Goal: Find specific page/section: Find specific page/section

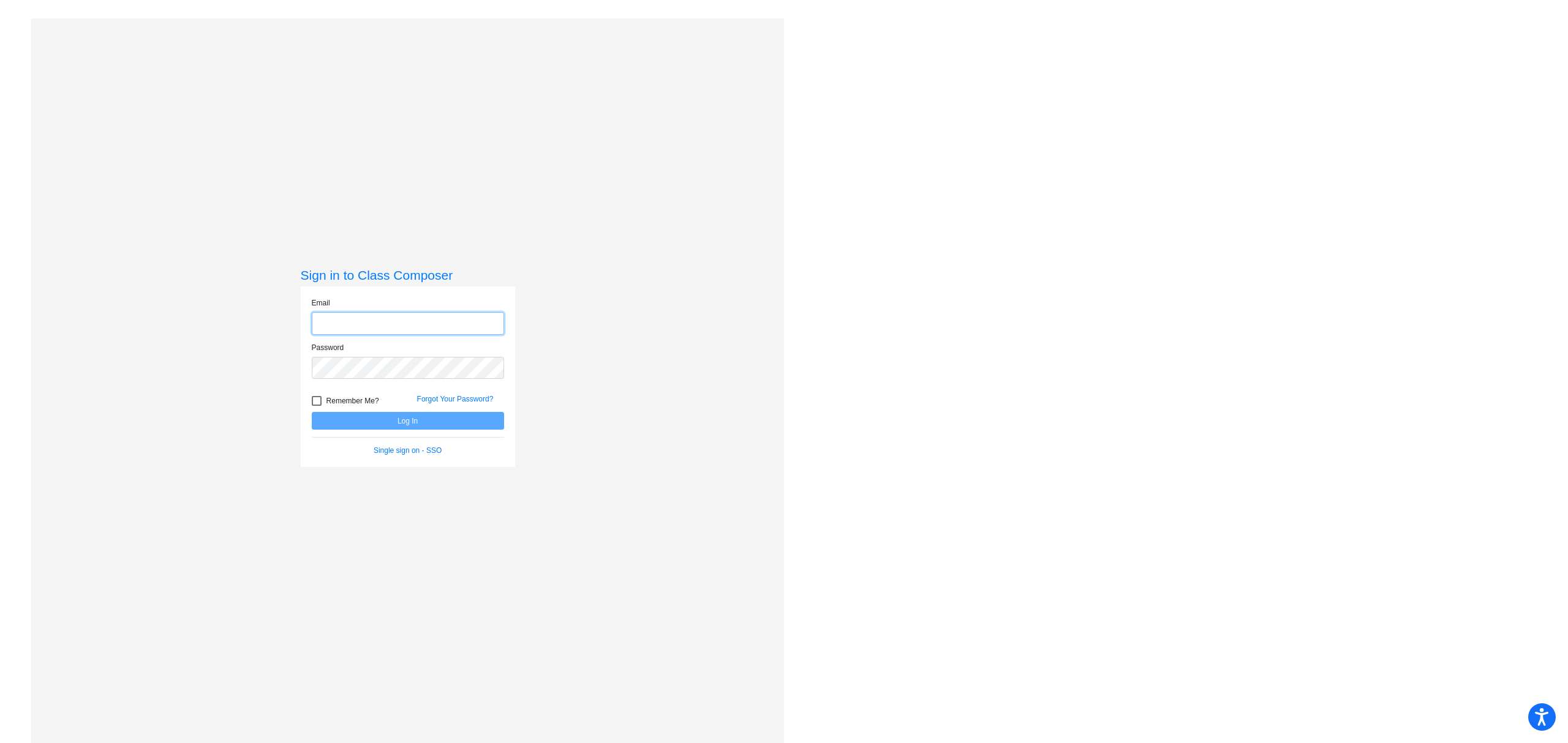
type input "[PERSON_NAME][EMAIL_ADDRESS][PERSON_NAME][DOMAIN_NAME]"
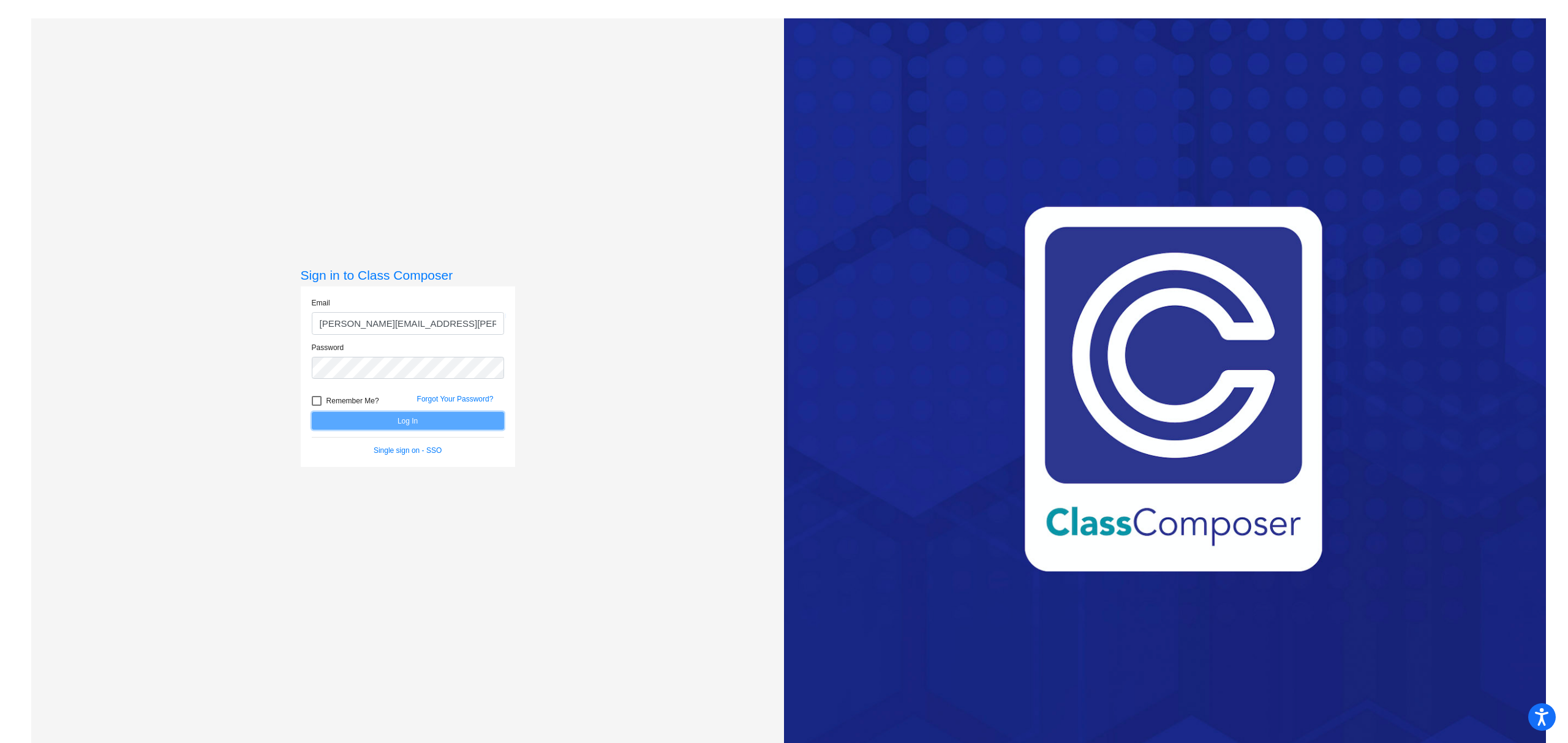
click at [436, 428] on button "Log In" at bounding box center [408, 420] width 193 height 18
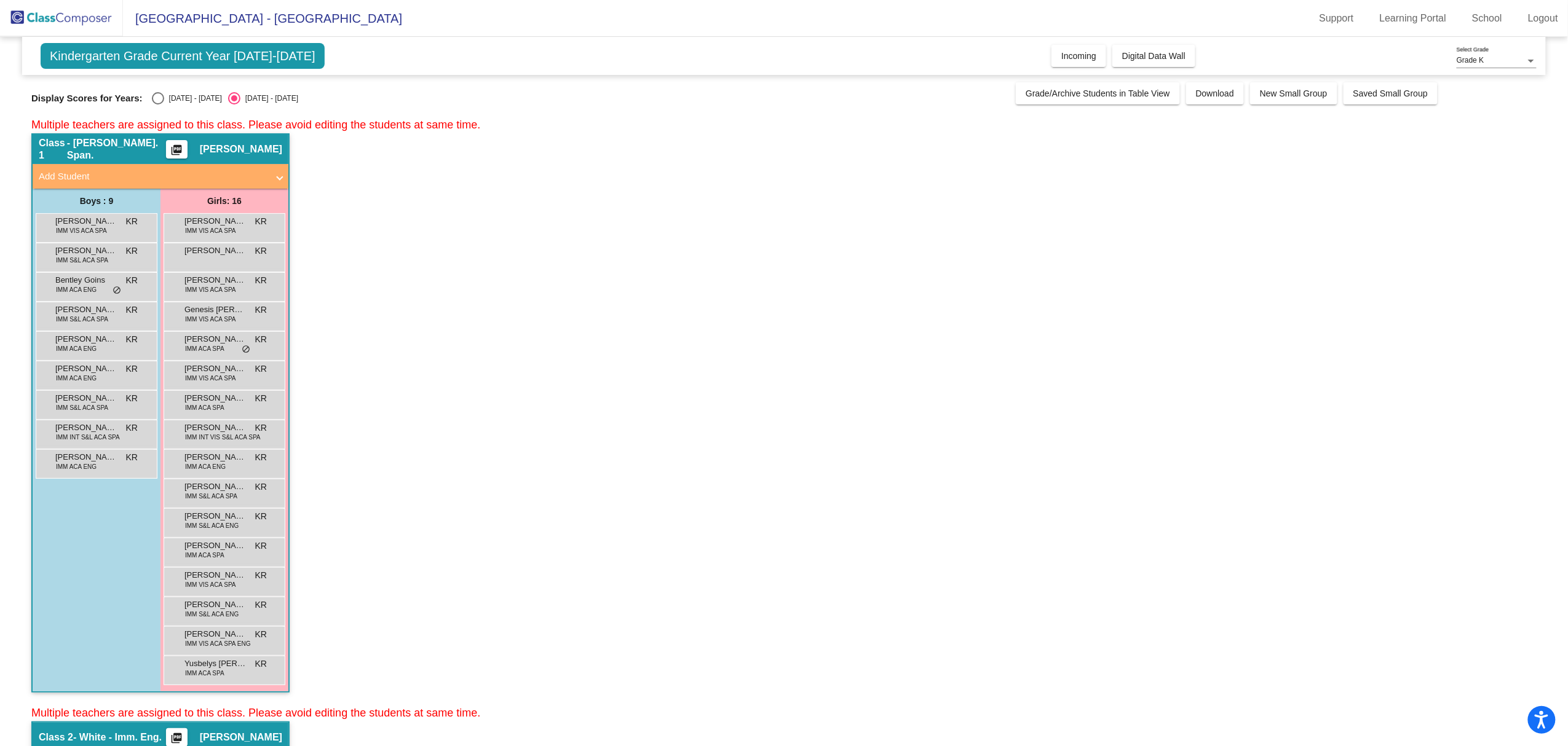
click at [185, 58] on span "Kindergarten Grade Current Year [DATE]-[DATE]" at bounding box center [182, 55] width 284 height 26
click at [237, 11] on span "[GEOGRAPHIC_DATA] - [GEOGRAPHIC_DATA]" at bounding box center [262, 18] width 279 height 19
click at [305, 25] on span "[GEOGRAPHIC_DATA] - [GEOGRAPHIC_DATA]" at bounding box center [262, 18] width 279 height 19
click at [327, 18] on span "[GEOGRAPHIC_DATA] - [GEOGRAPHIC_DATA]" at bounding box center [262, 18] width 279 height 19
click at [58, 13] on img at bounding box center [61, 18] width 123 height 36
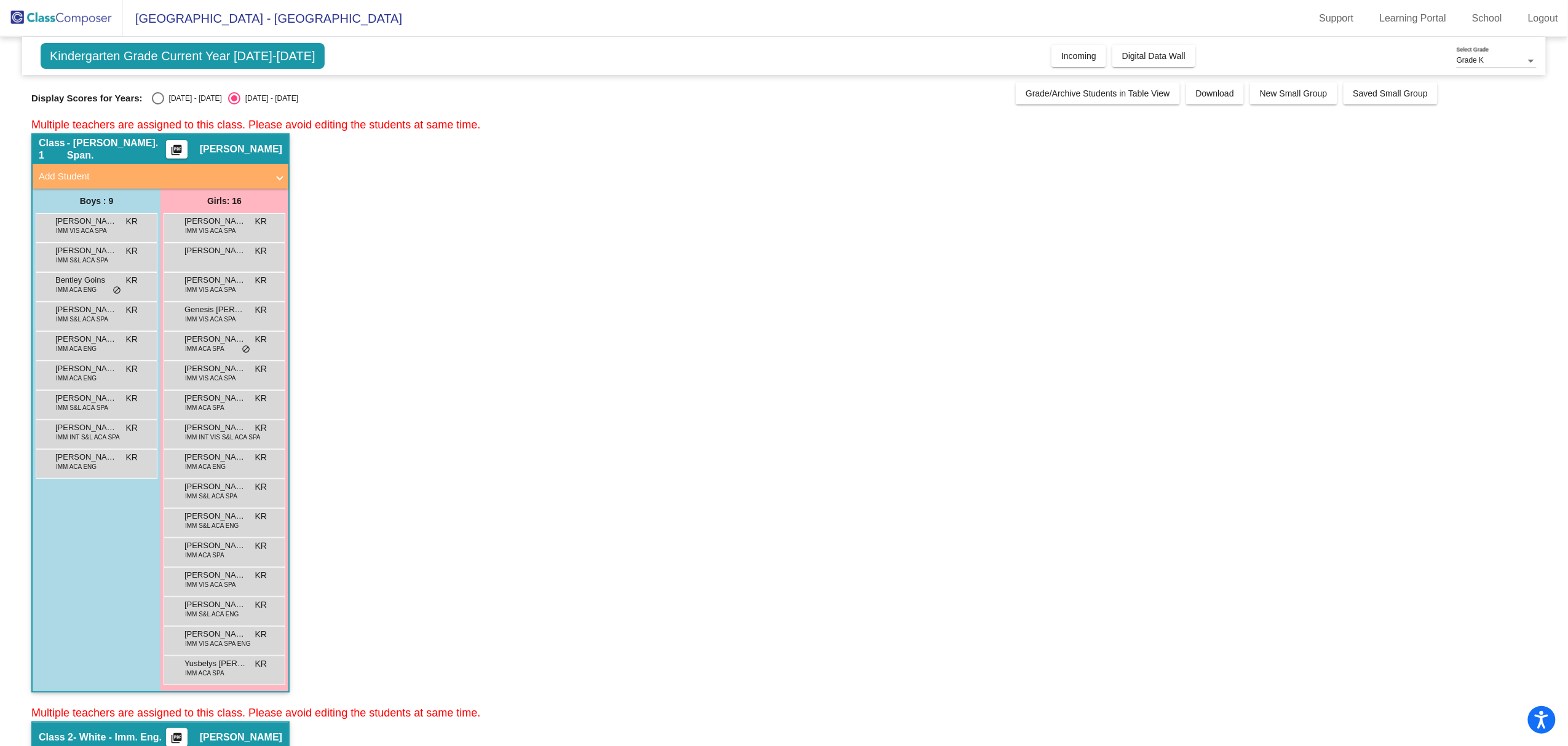
click at [77, 19] on img at bounding box center [61, 18] width 123 height 36
click at [1161, 63] on button "Digital Data Wall" at bounding box center [1154, 55] width 83 height 22
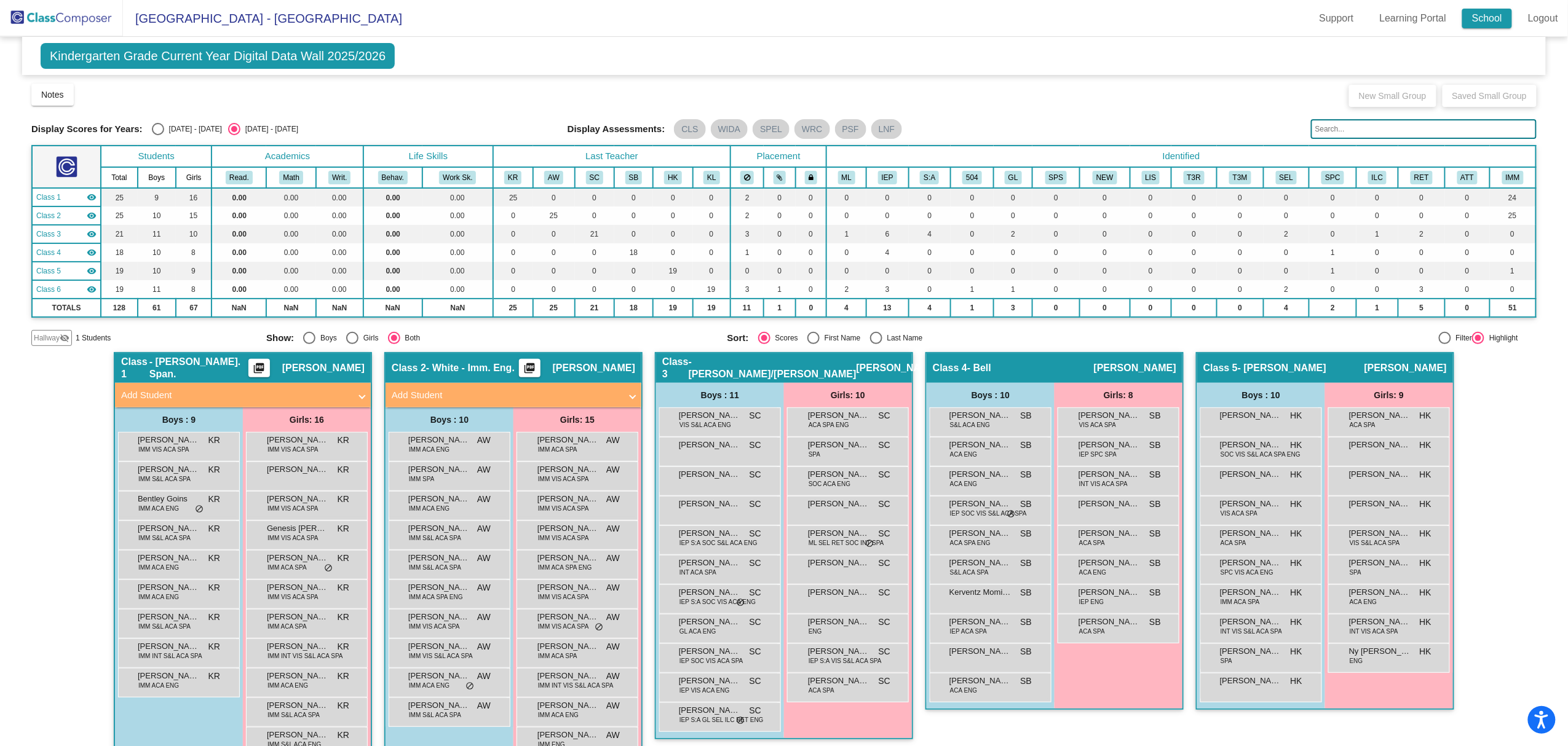
click at [1486, 23] on link "School" at bounding box center [1486, 18] width 50 height 19
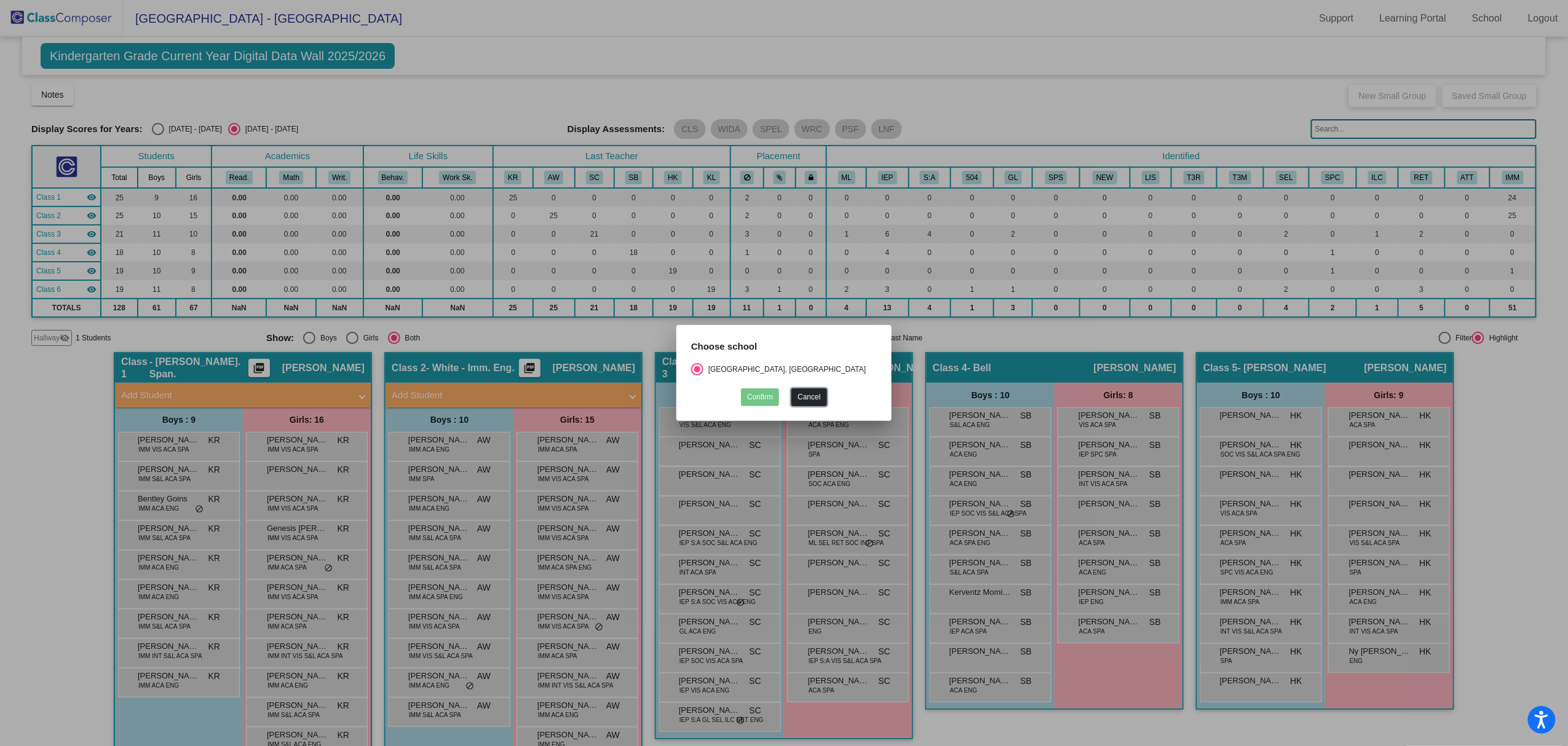
click at [818, 388] on button "Cancel" at bounding box center [809, 397] width 35 height 18
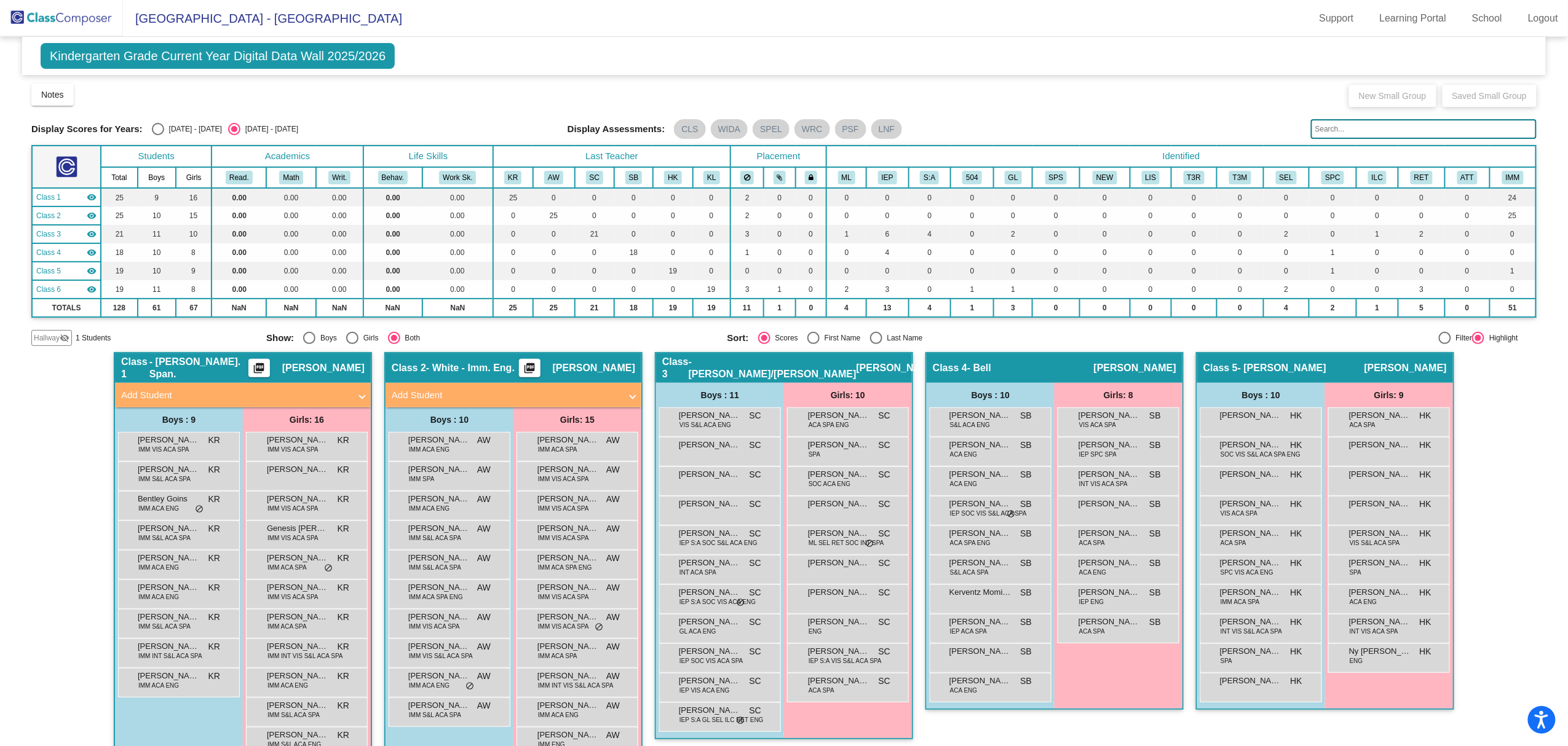
click at [1388, 101] on div "New Small Group Saved Small Group" at bounding box center [1439, 94] width 194 height 24
click at [77, 22] on img at bounding box center [61, 18] width 123 height 36
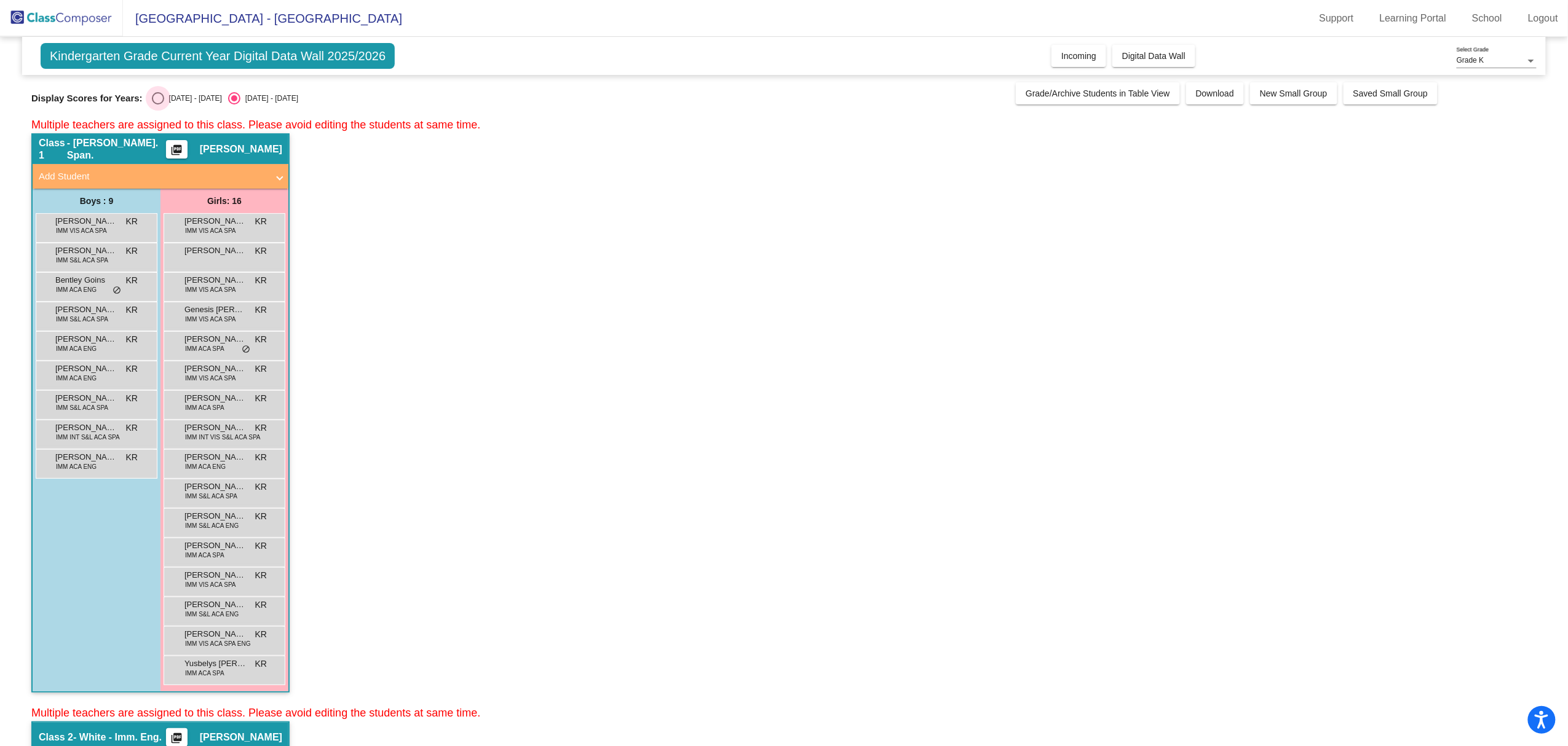
click at [156, 97] on div "Select an option" at bounding box center [158, 98] width 13 height 13
click at [157, 104] on input "[DATE] - [DATE]" at bounding box center [157, 104] width 1 height 1
radio input "true"
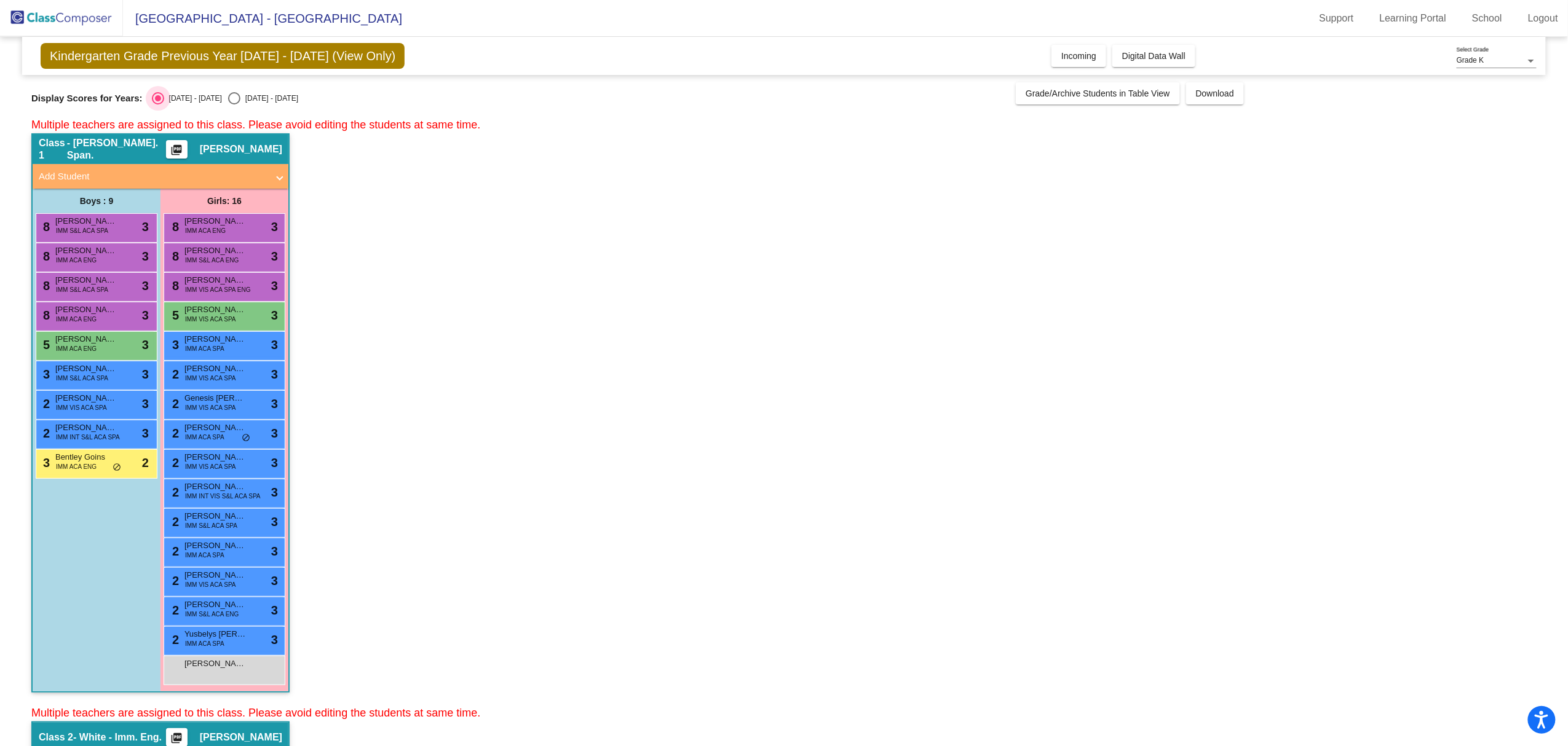
click at [156, 97] on div "Select an option" at bounding box center [157, 97] width 6 height 6
click at [157, 104] on input "[DATE] - [DATE]" at bounding box center [157, 104] width 1 height 1
click at [228, 104] on div "Select an option" at bounding box center [234, 98] width 13 height 13
click at [234, 104] on input "[DATE] - [DATE]" at bounding box center [234, 104] width 1 height 1
radio input "true"
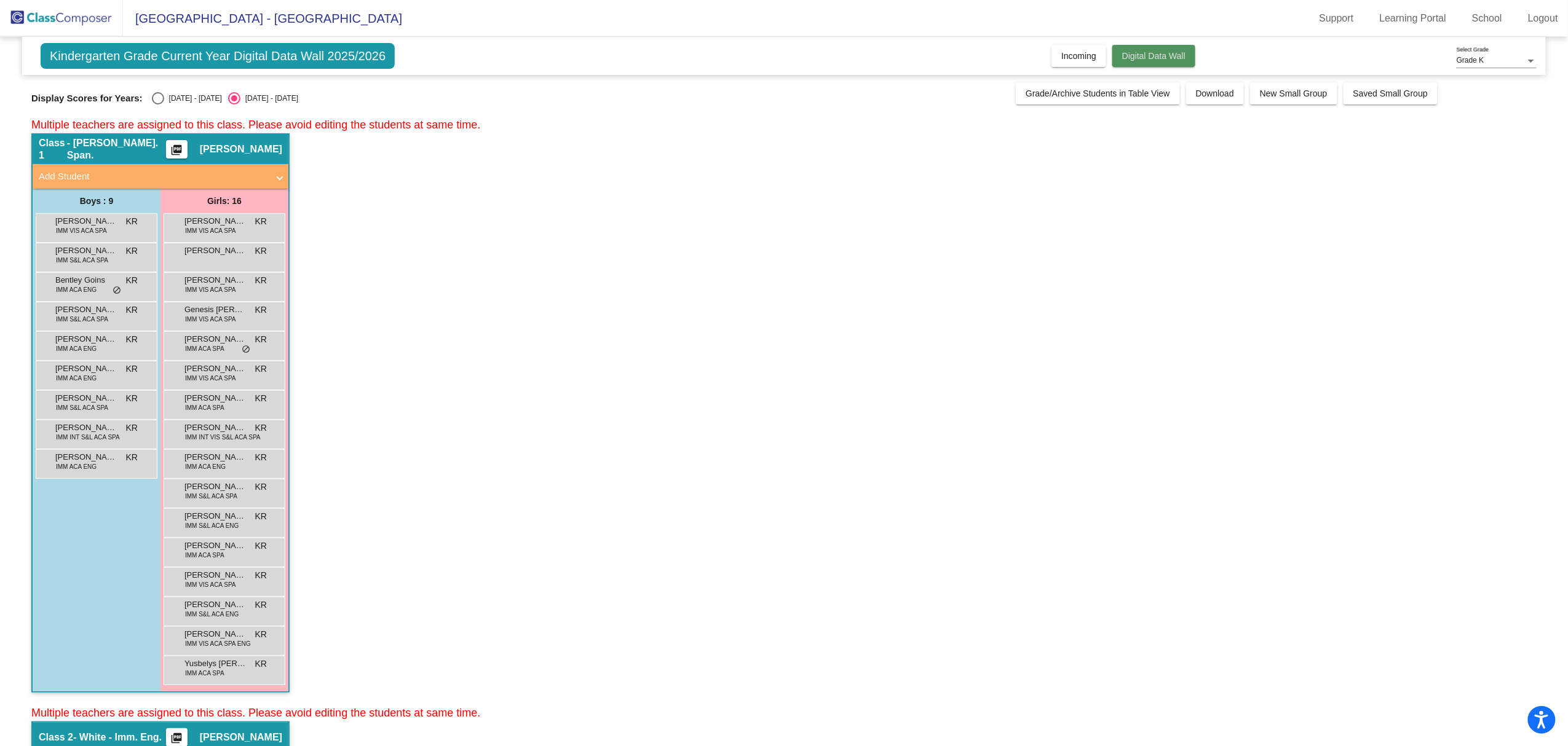
click at [1133, 56] on span "Digital Data Wall" at bounding box center [1154, 56] width 63 height 10
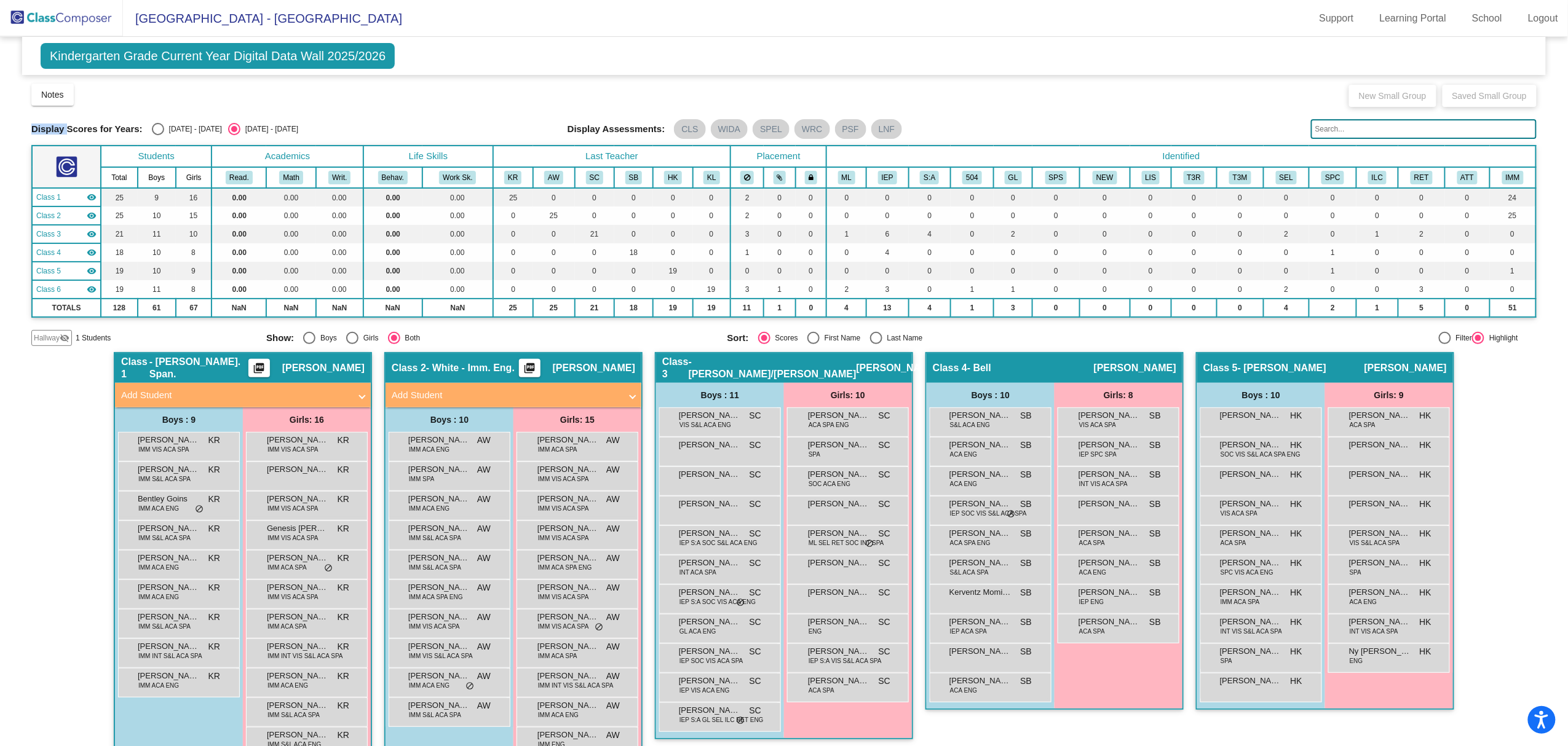
scroll to position [328, 0]
